Goal: Task Accomplishment & Management: Manage account settings

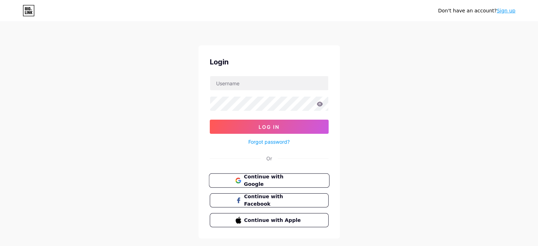
click at [269, 180] on span "Continue with Google" at bounding box center [273, 180] width 59 height 15
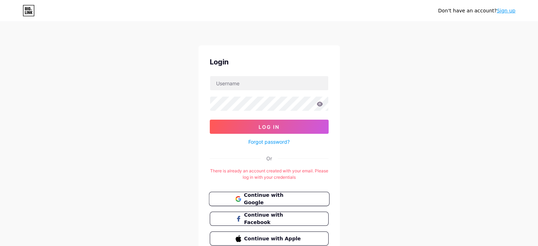
click at [277, 199] on span "Continue with Google" at bounding box center [273, 199] width 59 height 15
click at [248, 87] on input "text" at bounding box center [269, 83] width 118 height 14
type input "raswanto079@gmail.com"
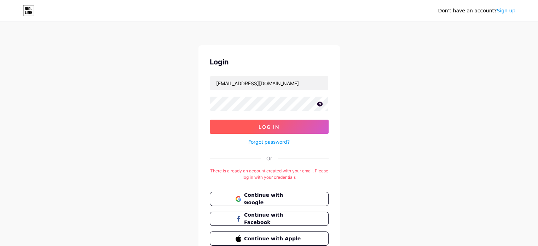
click at [250, 126] on button "Log In" at bounding box center [269, 127] width 119 height 14
